Goal: Information Seeking & Learning: Compare options

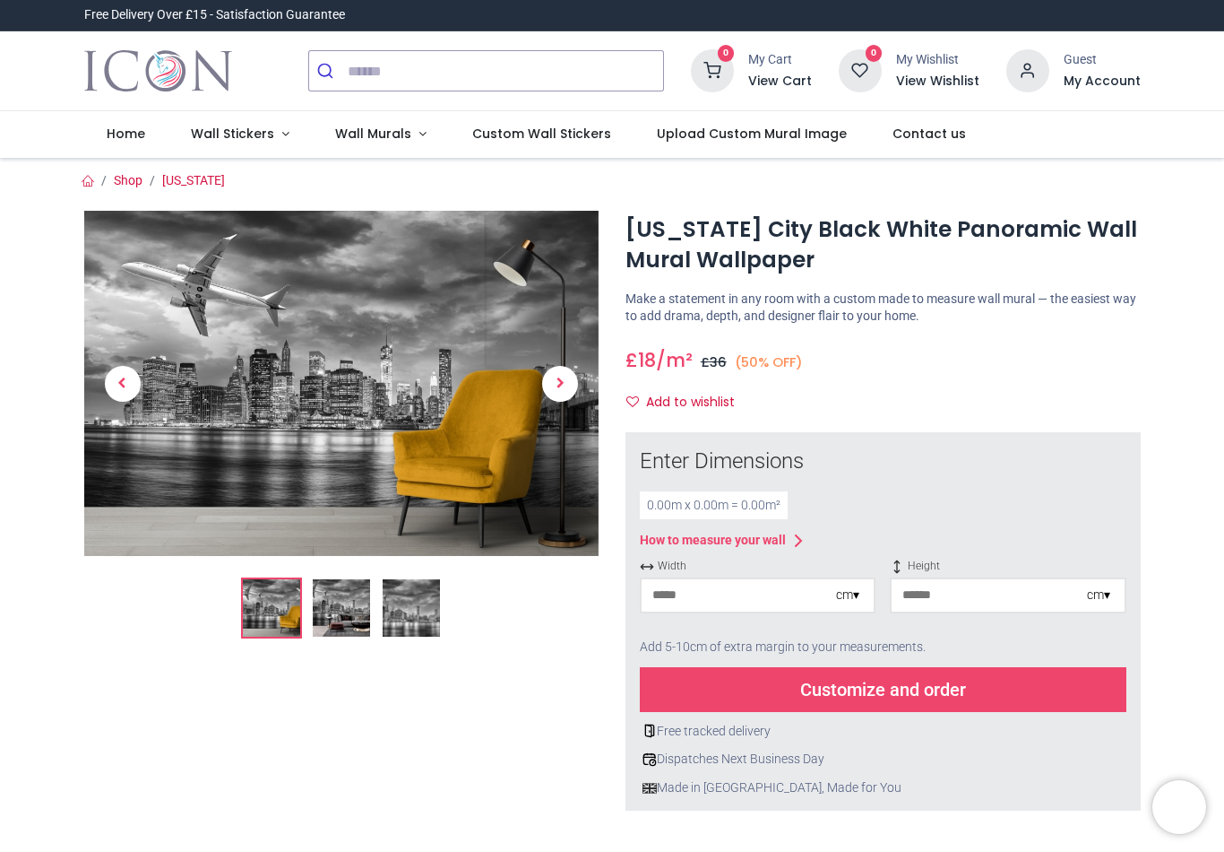
click at [341, 617] on img at bounding box center [341, 607] width 57 height 57
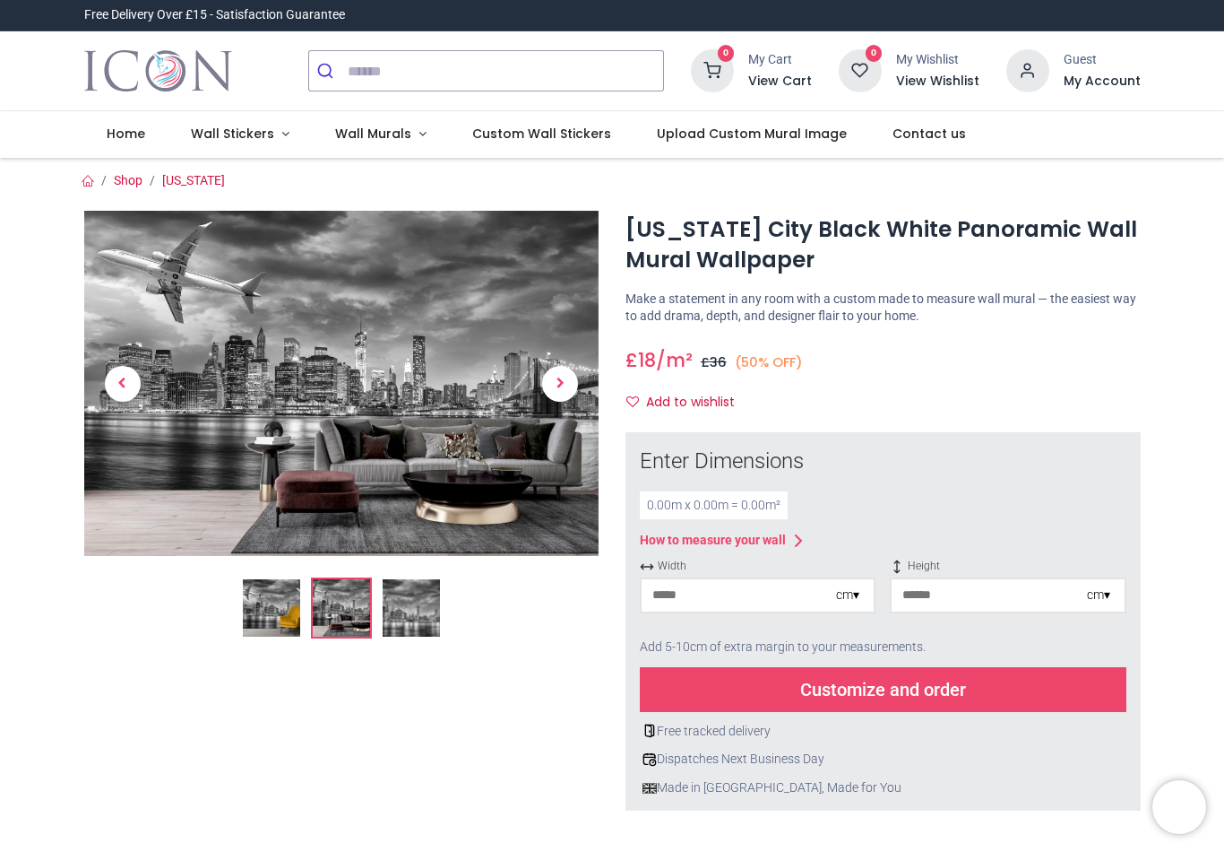
click at [410, 368] on img at bounding box center [341, 383] width 515 height 345
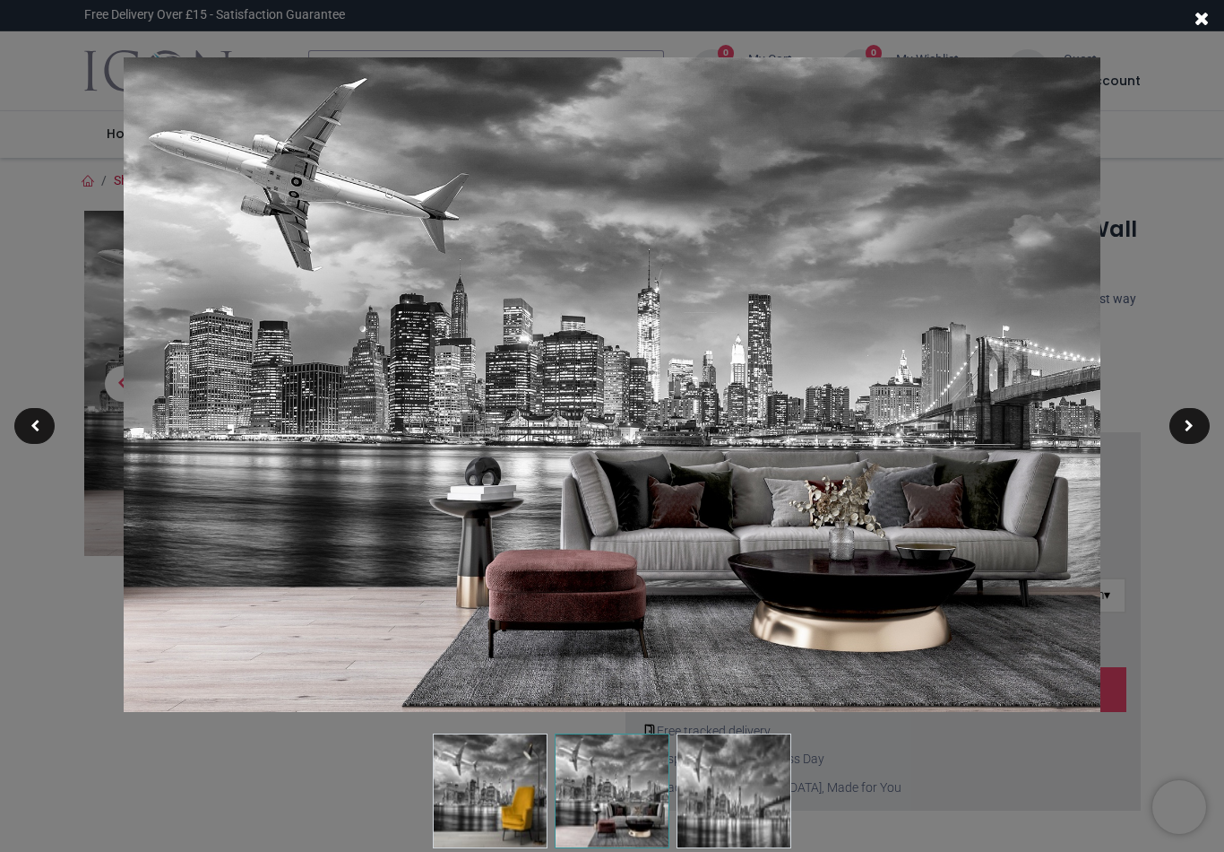
click at [1166, 172] on div at bounding box center [612, 426] width 1224 height 852
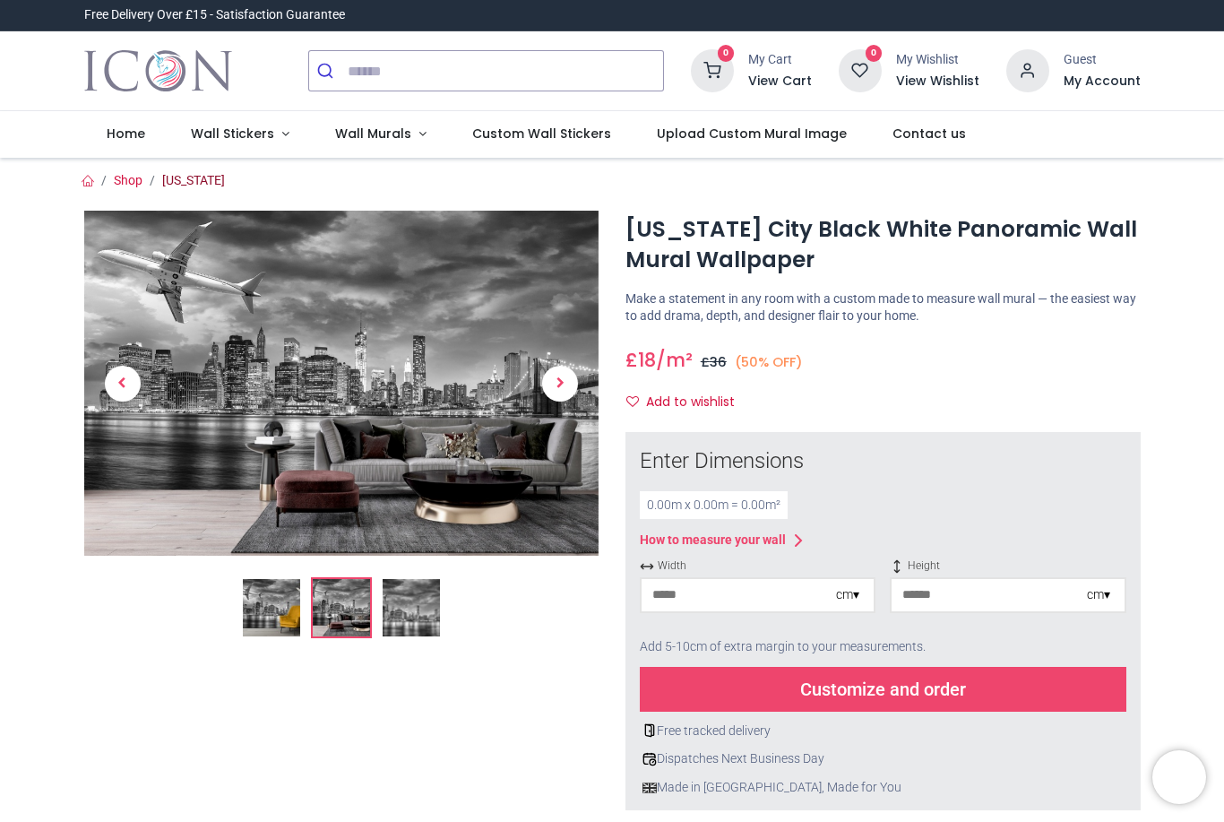
click at [177, 182] on link "[US_STATE]" at bounding box center [193, 180] width 63 height 14
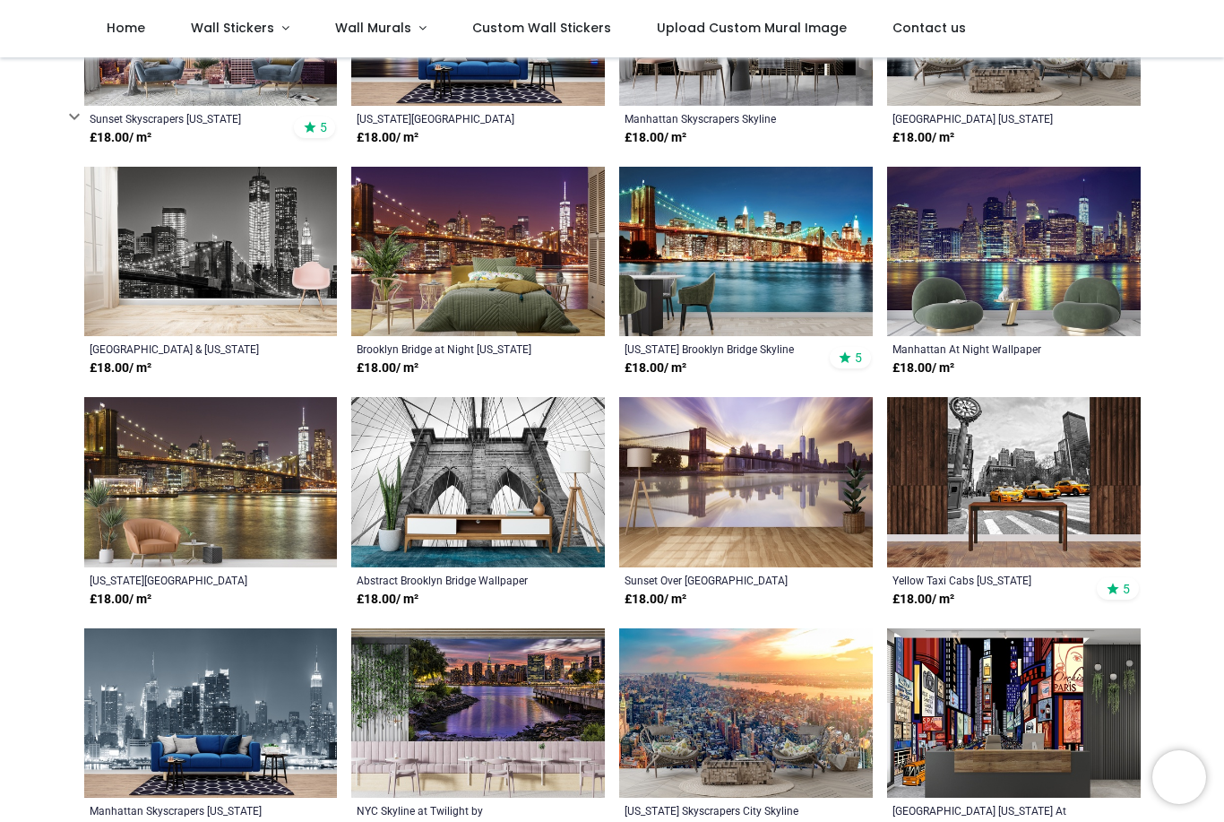
scroll to position [531, 0]
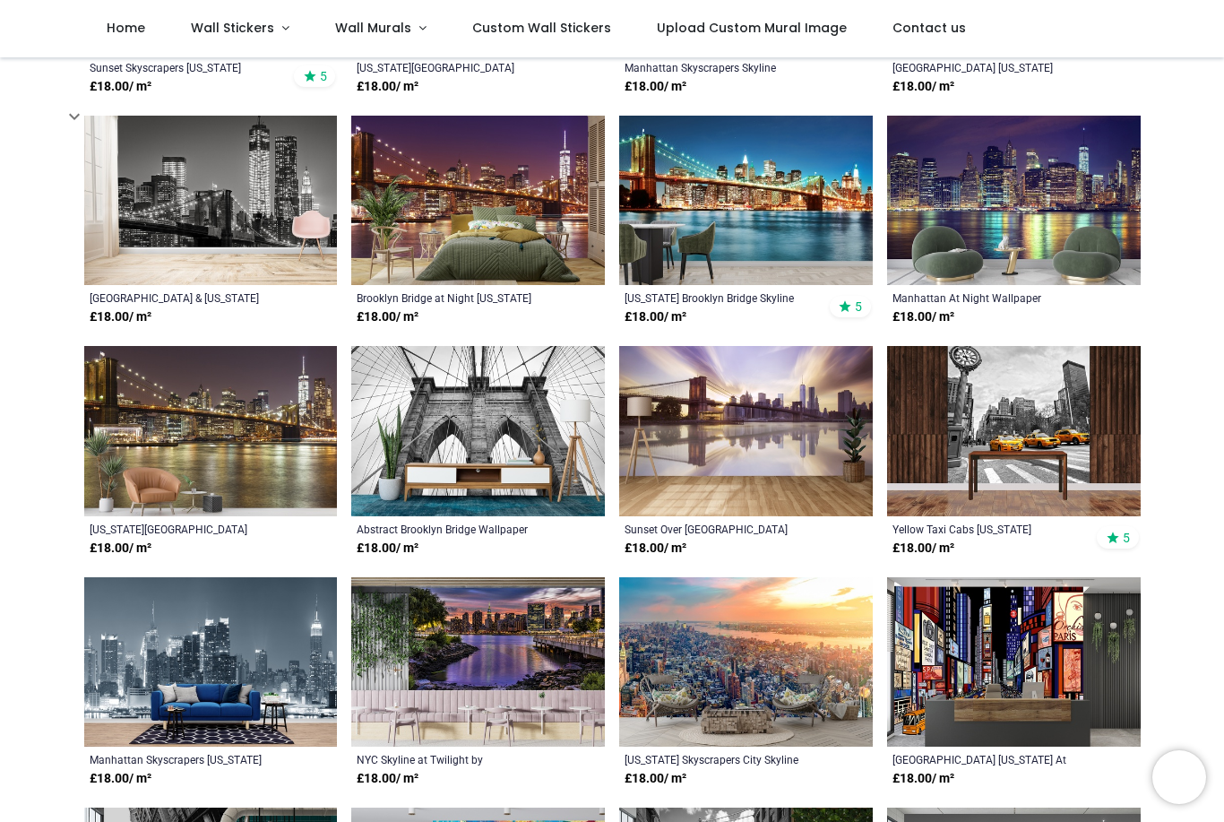
click at [476, 444] on img at bounding box center [478, 430] width 254 height 169
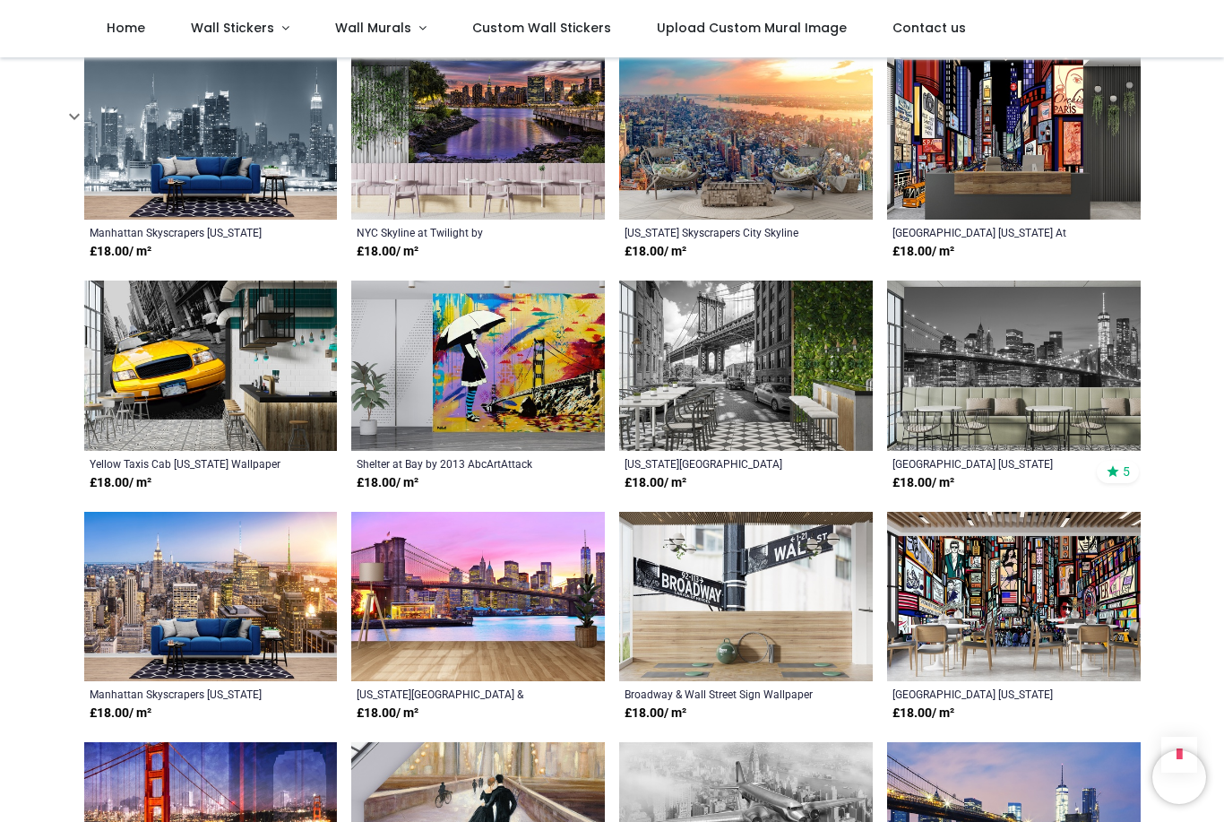
scroll to position [1059, 0]
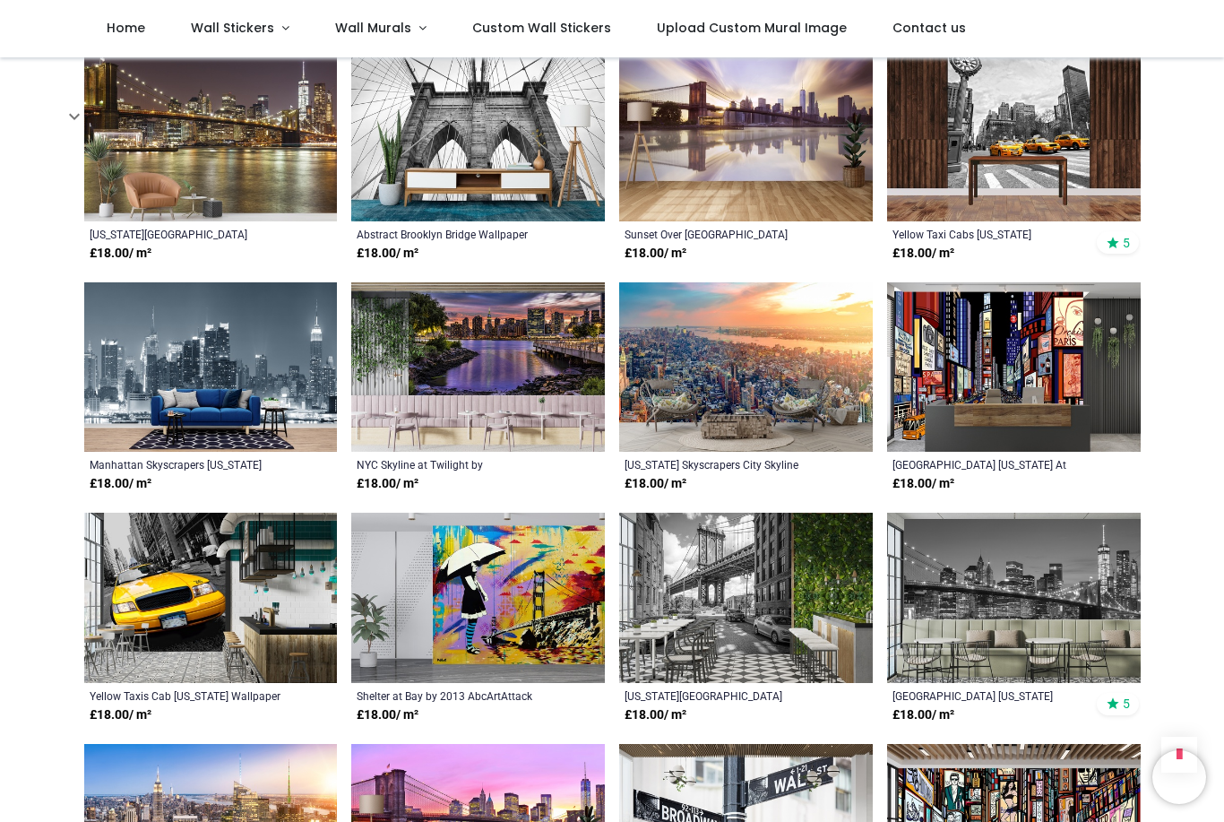
scroll to position [809, 0]
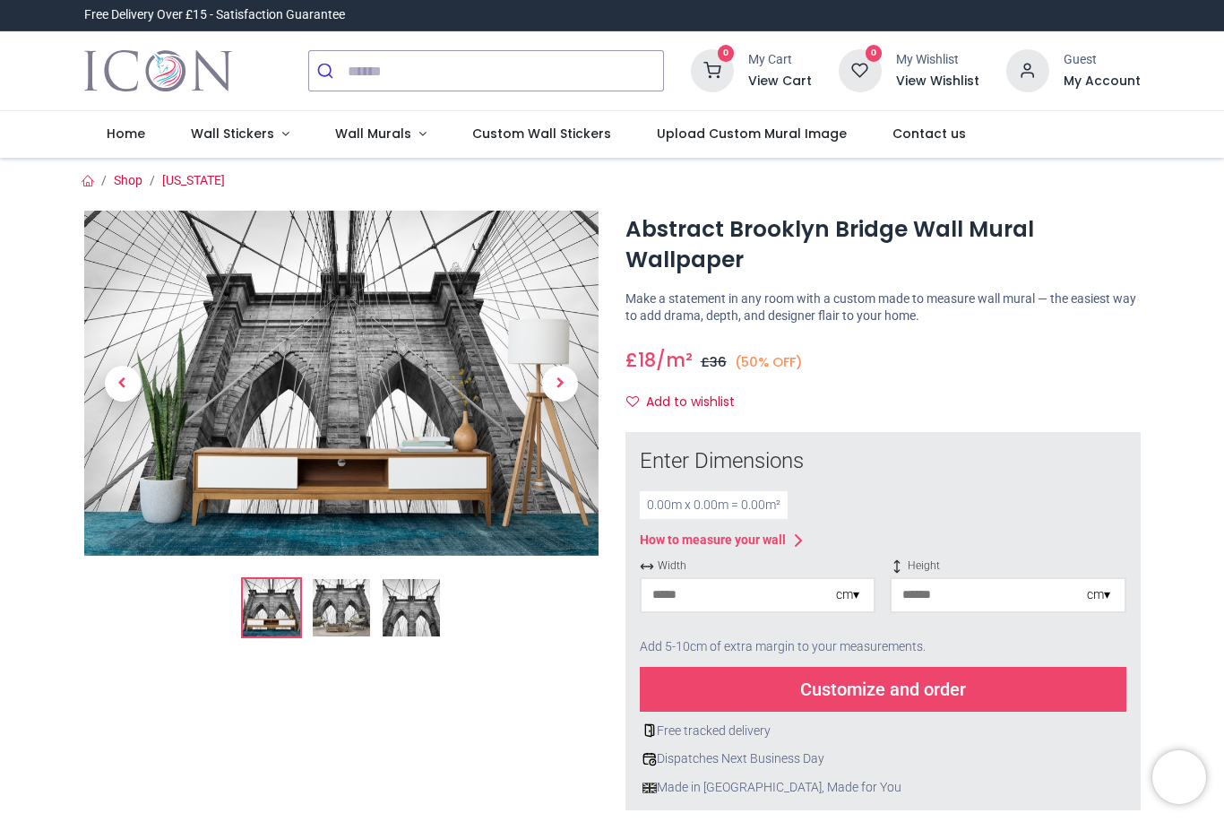
click at [412, 625] on img at bounding box center [411, 607] width 57 height 57
